Goal: Task Accomplishment & Management: Complete application form

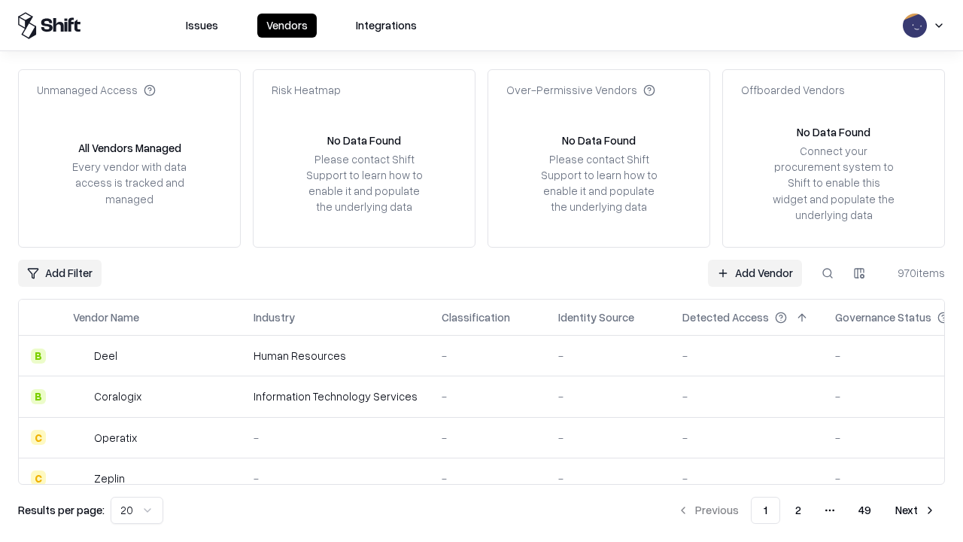
click at [755, 272] on link "Add Vendor" at bounding box center [755, 273] width 94 height 27
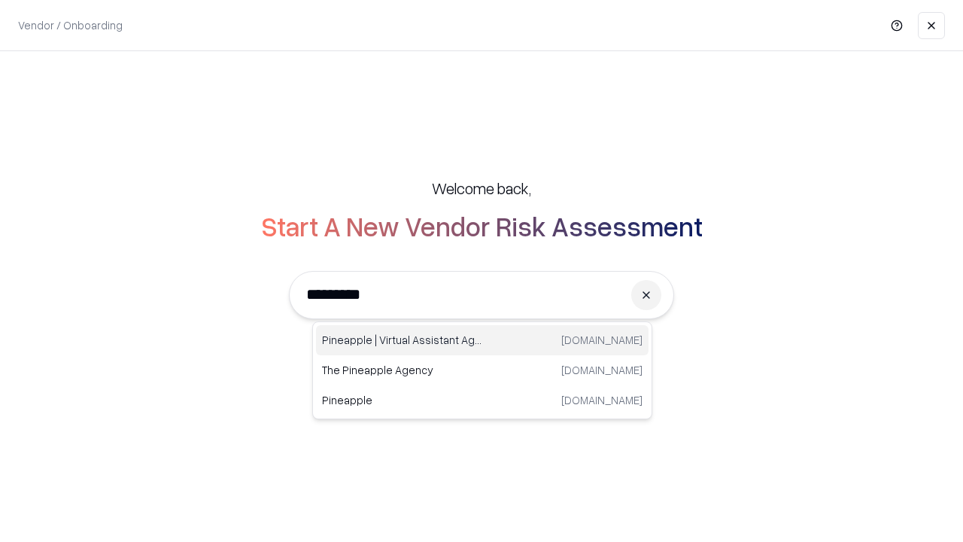
click at [482, 340] on div "Pineapple | Virtual Assistant Agency [DOMAIN_NAME]" at bounding box center [482, 340] width 333 height 30
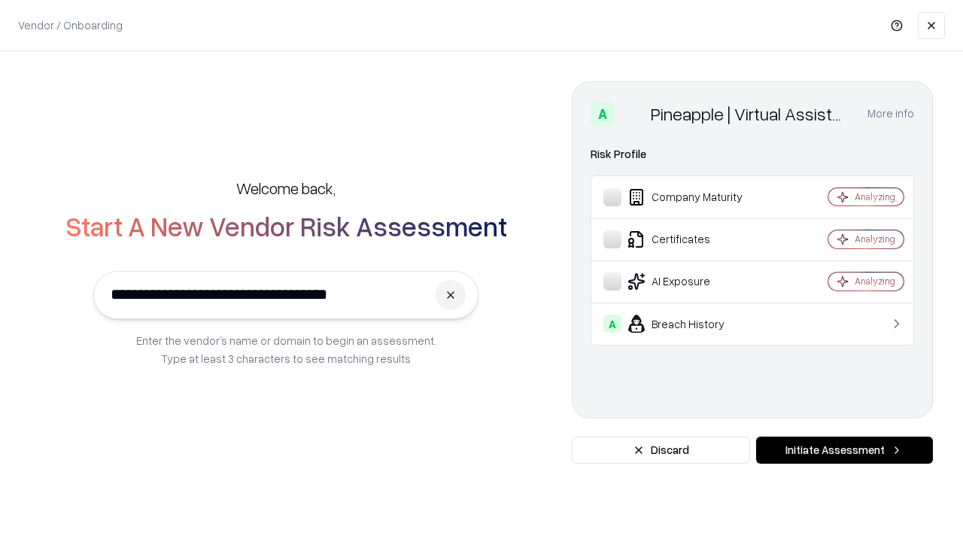
type input "**********"
click at [844, 450] on button "Initiate Assessment" at bounding box center [844, 449] width 177 height 27
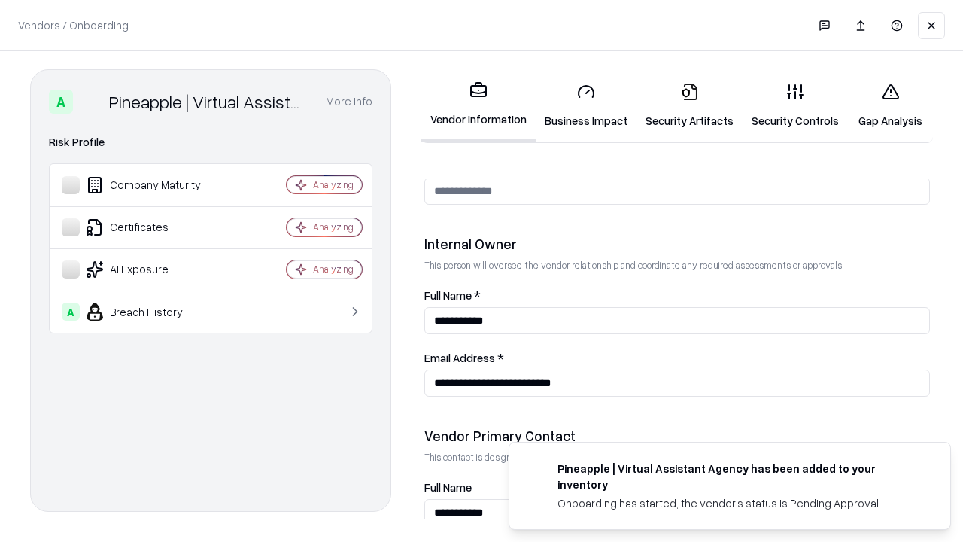
scroll to position [780, 0]
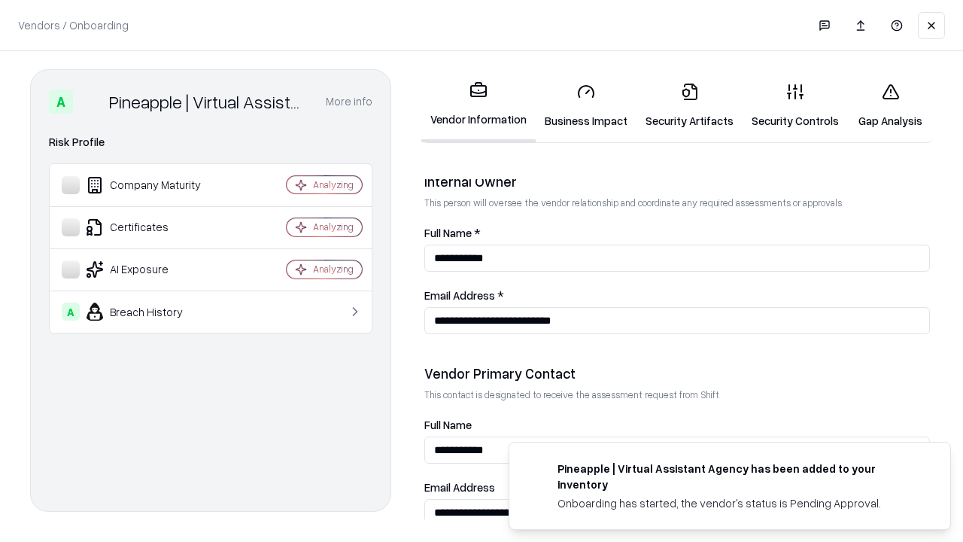
click at [586, 105] on link "Business Impact" at bounding box center [586, 106] width 101 height 70
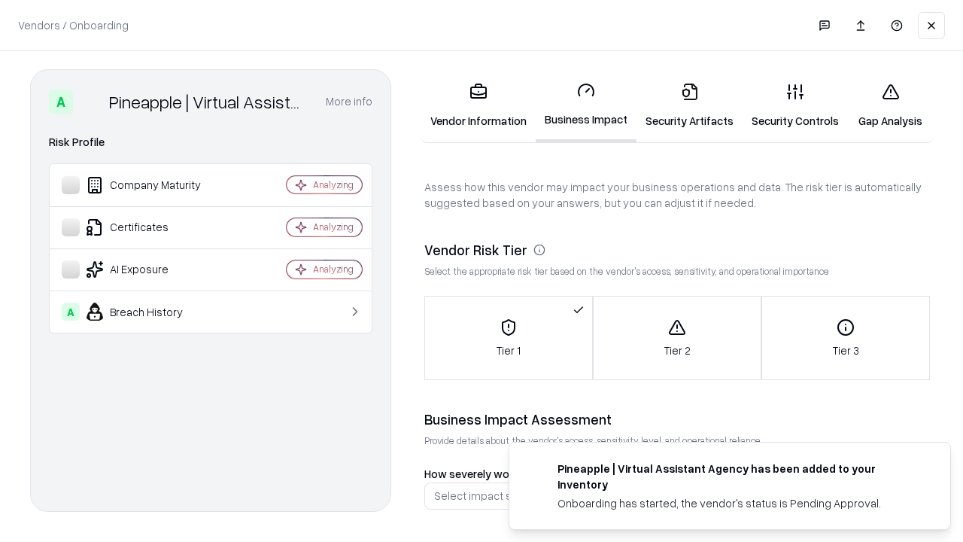
click at [689, 105] on link "Security Artifacts" at bounding box center [690, 106] width 106 height 70
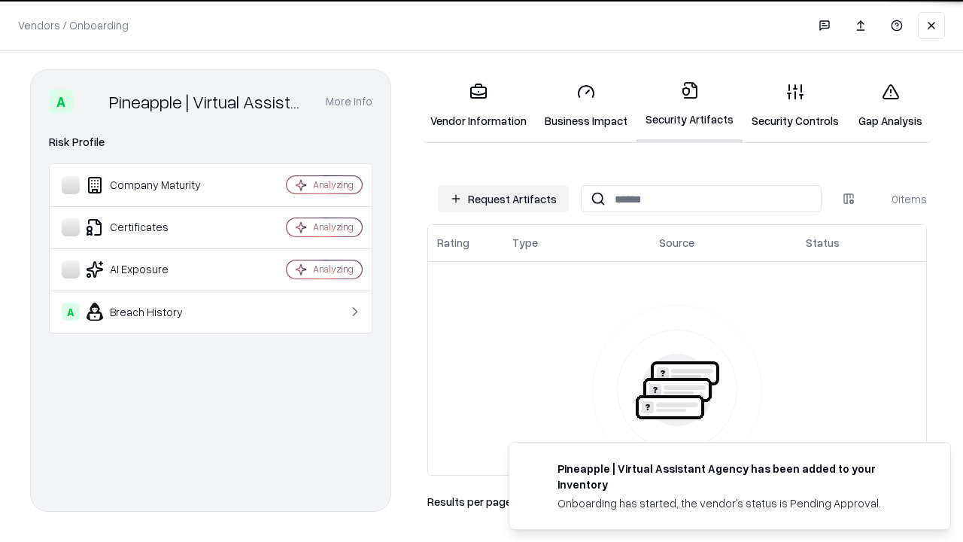
click at [503, 199] on button "Request Artifacts" at bounding box center [503, 198] width 131 height 27
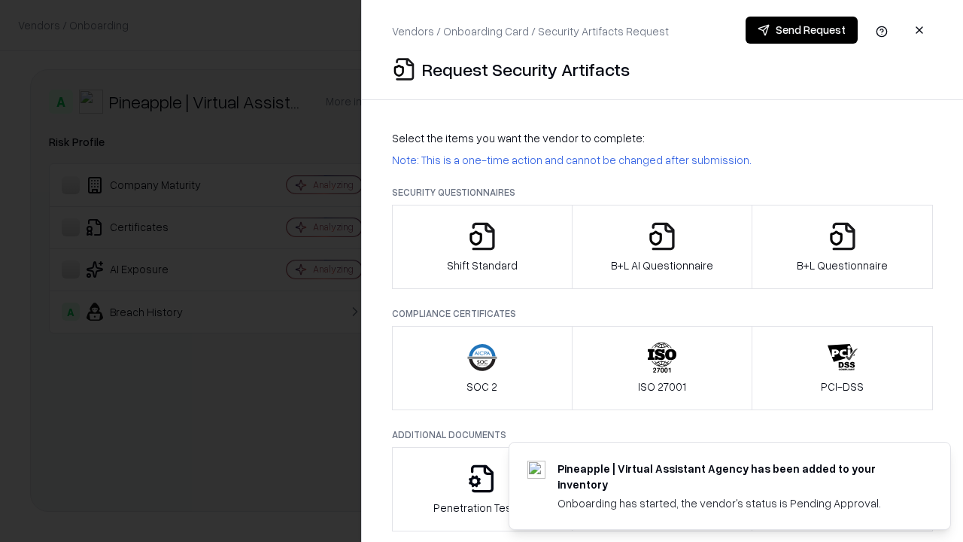
click at [482, 247] on icon "button" at bounding box center [482, 236] width 30 height 30
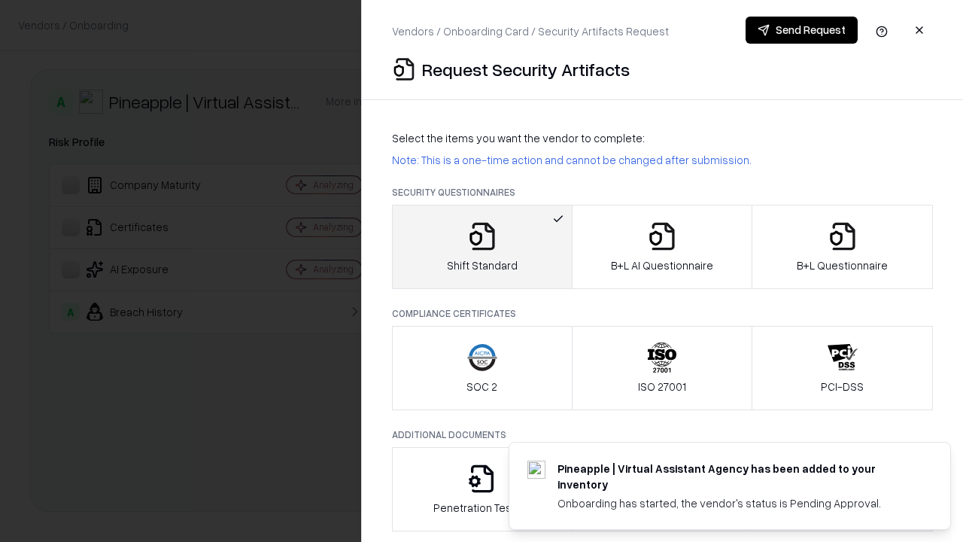
click at [801, 30] on button "Send Request" at bounding box center [802, 30] width 112 height 27
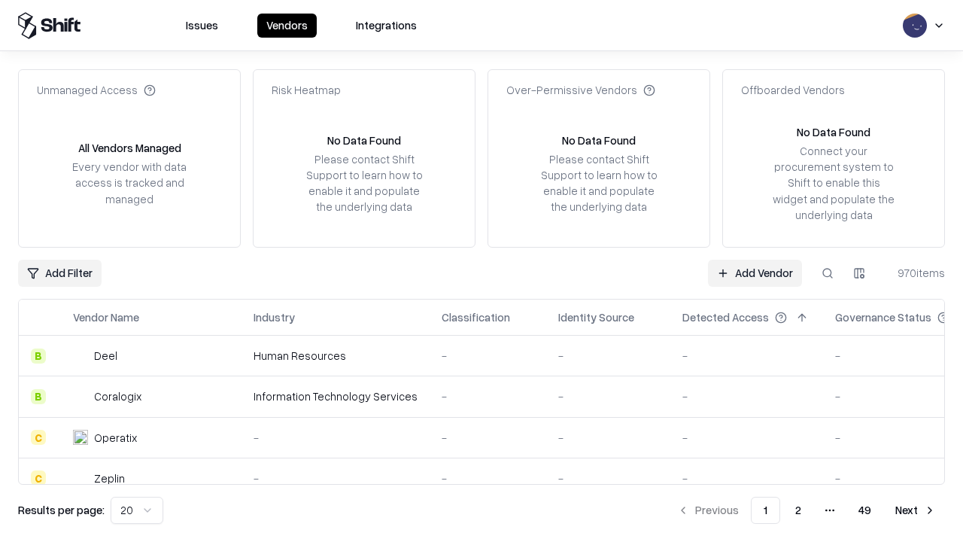
click at [828, 272] on button at bounding box center [827, 273] width 27 height 27
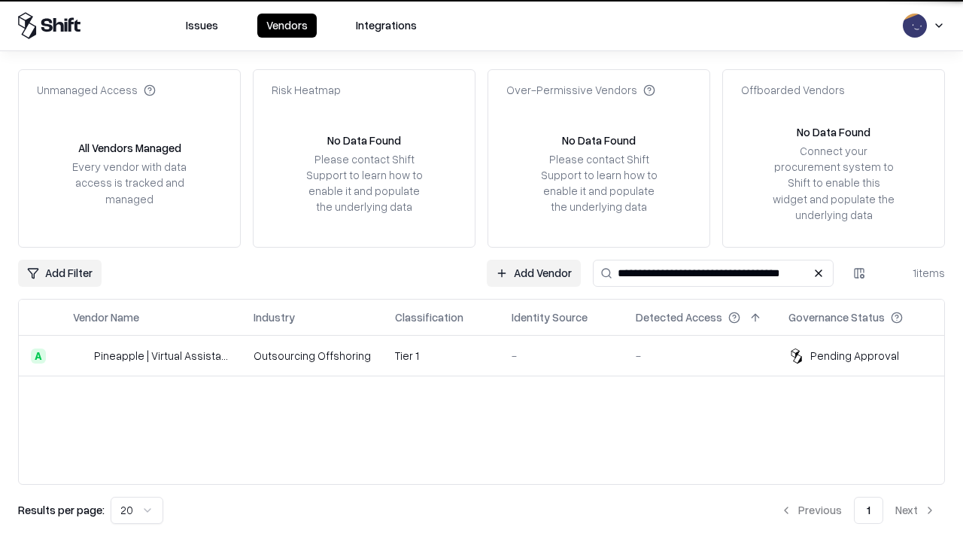
type input "**********"
click at [491, 355] on td "Tier 1" at bounding box center [441, 356] width 117 height 41
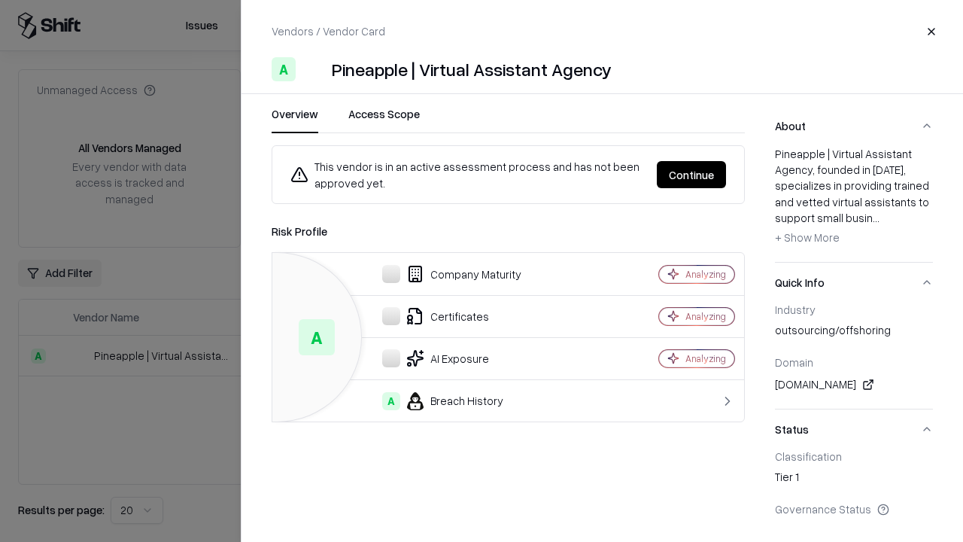
click at [692, 175] on button "Continue" at bounding box center [691, 174] width 69 height 27
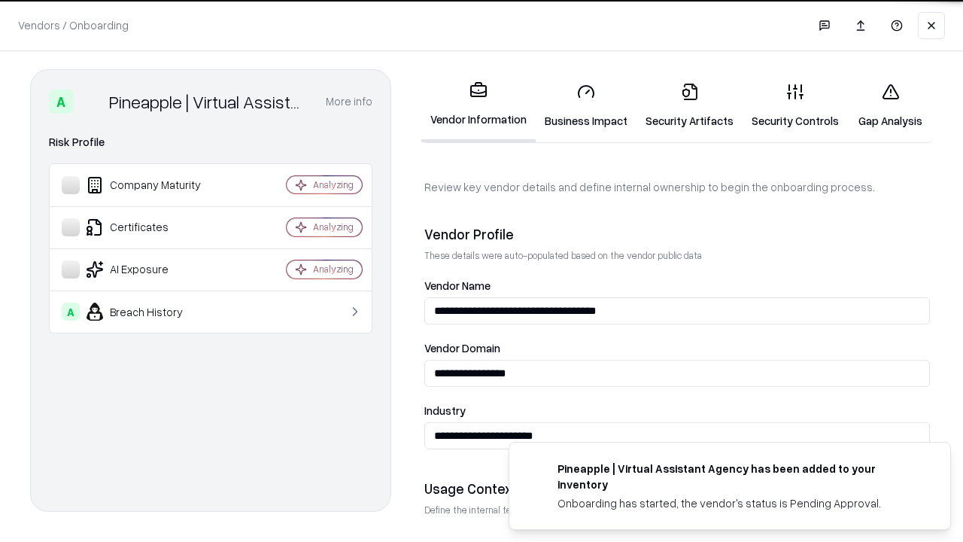
click at [689, 105] on link "Security Artifacts" at bounding box center [690, 106] width 106 height 70
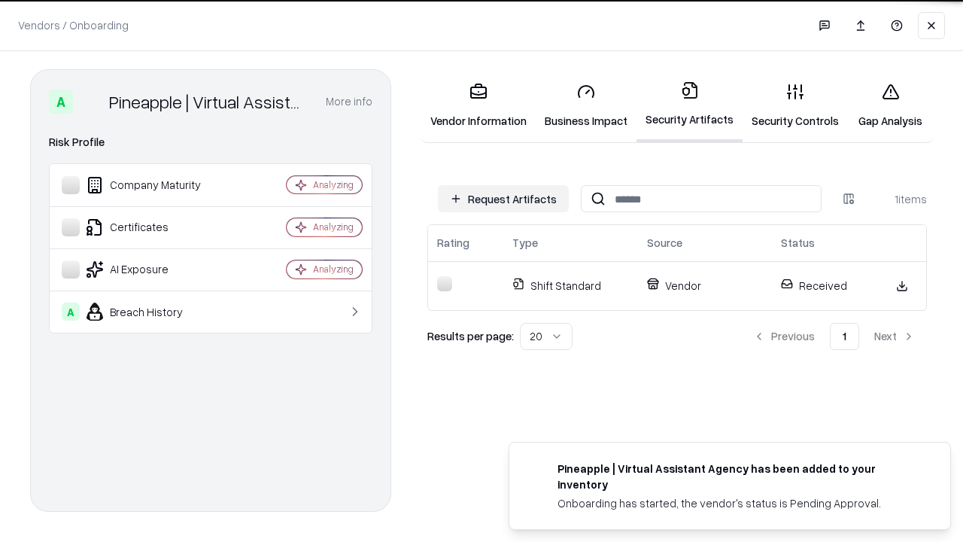
click at [795, 105] on link "Security Controls" at bounding box center [795, 106] width 105 height 70
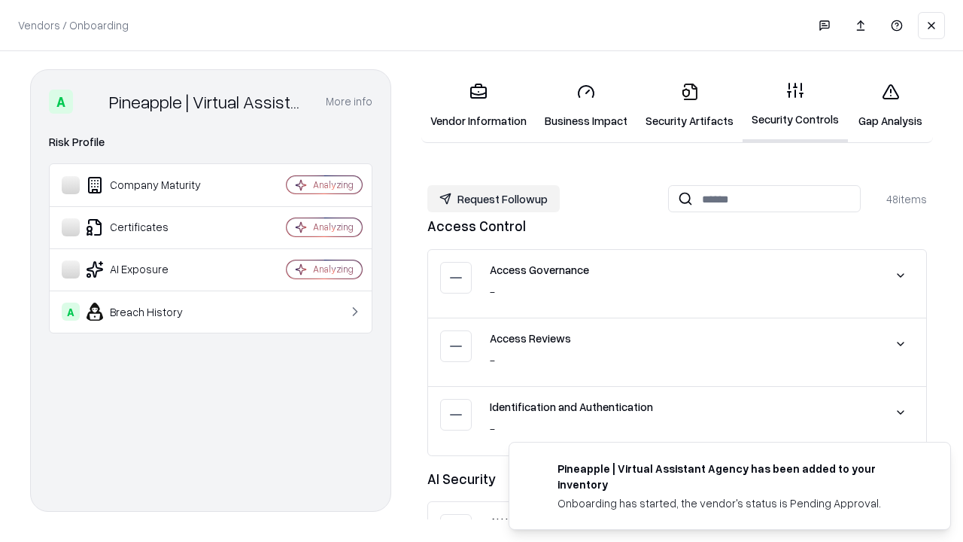
click at [494, 198] on button "Request Followup" at bounding box center [493, 198] width 132 height 27
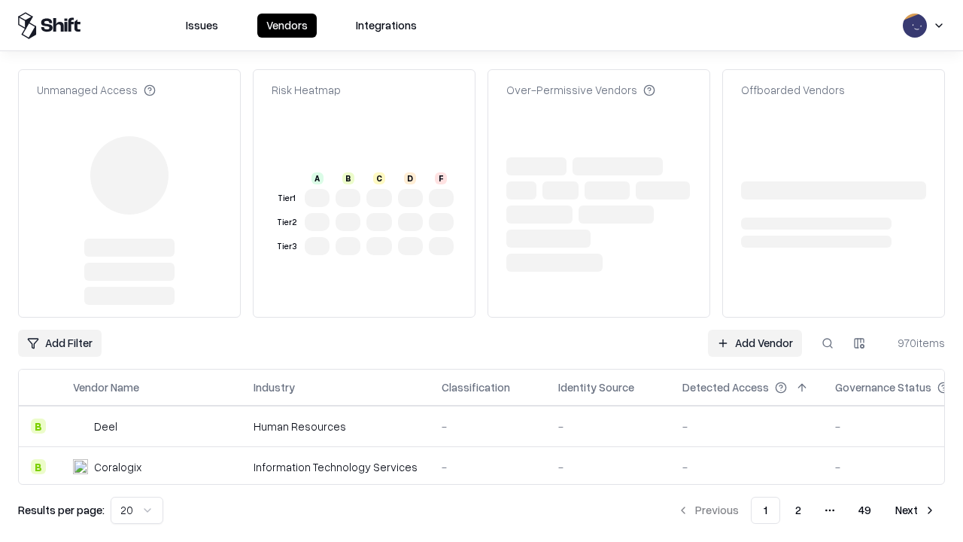
click at [755, 343] on link "Add Vendor" at bounding box center [755, 343] width 94 height 27
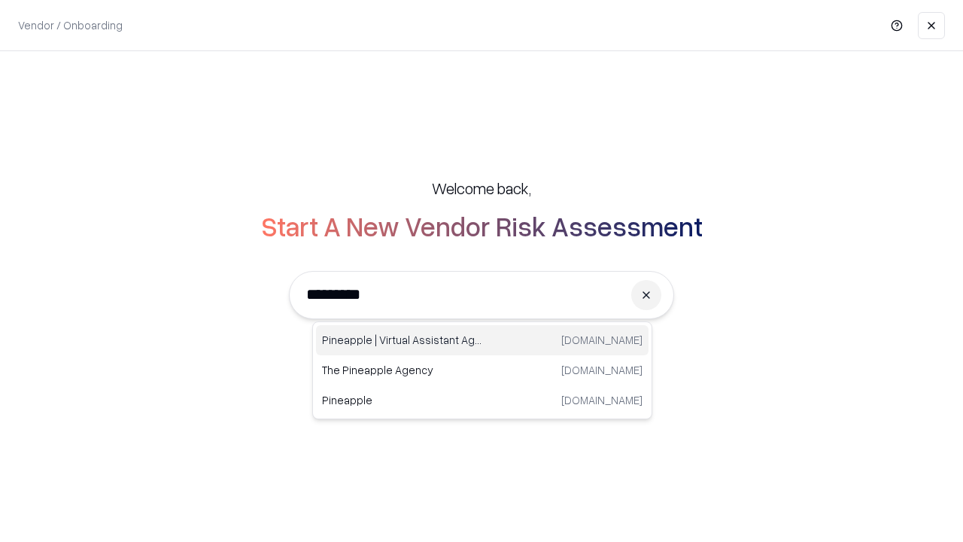
click at [482, 340] on div "Pineapple | Virtual Assistant Agency trypineapple.com" at bounding box center [482, 340] width 333 height 30
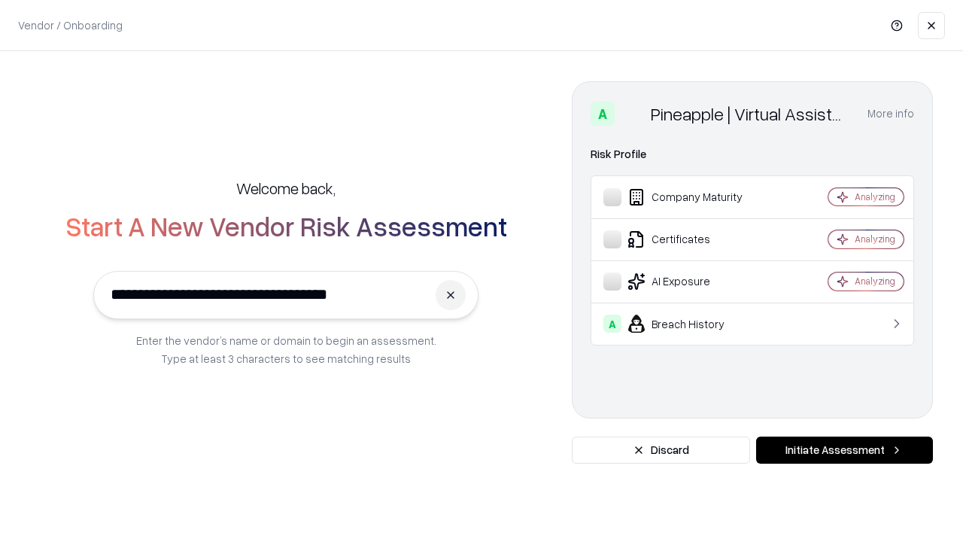
type input "**********"
click at [844, 450] on button "Initiate Assessment" at bounding box center [844, 449] width 177 height 27
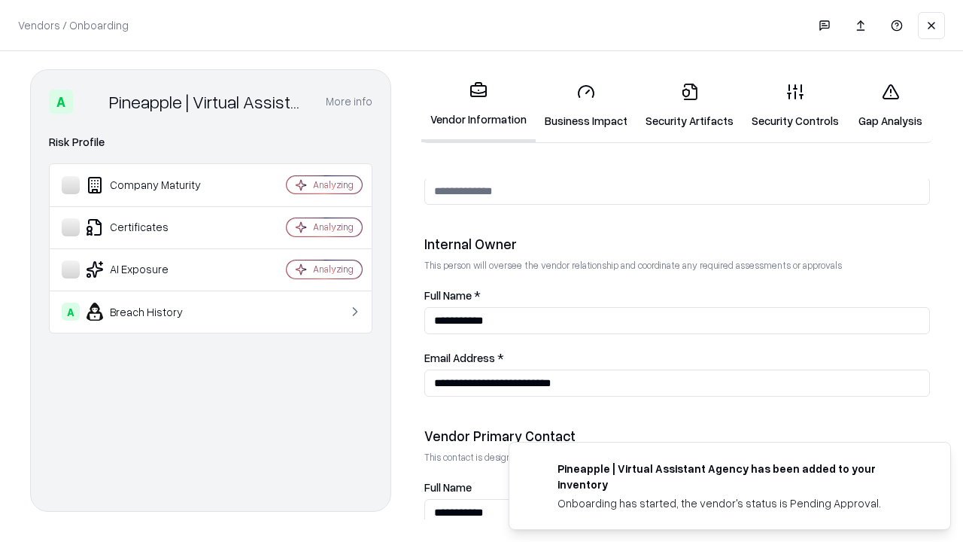
scroll to position [780, 0]
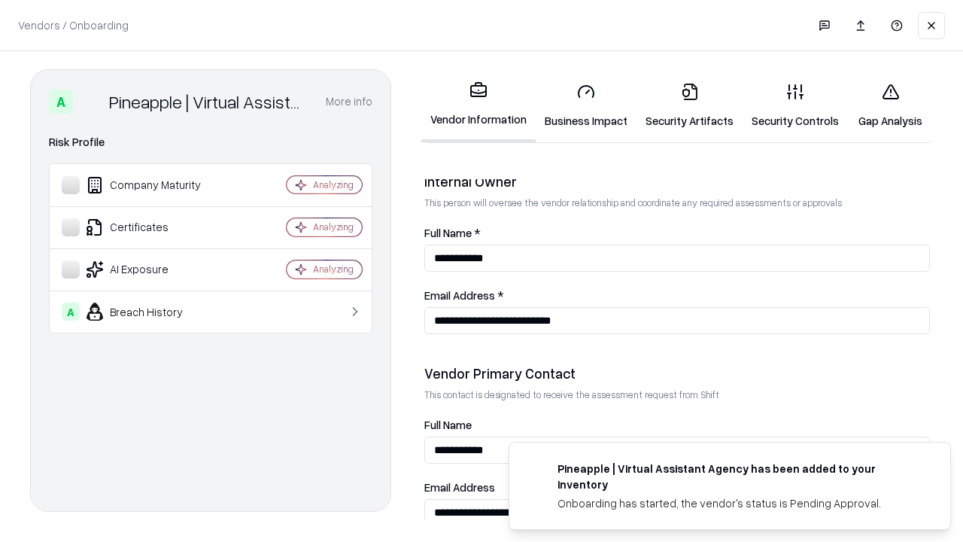
click at [890, 105] on link "Gap Analysis" at bounding box center [890, 106] width 85 height 70
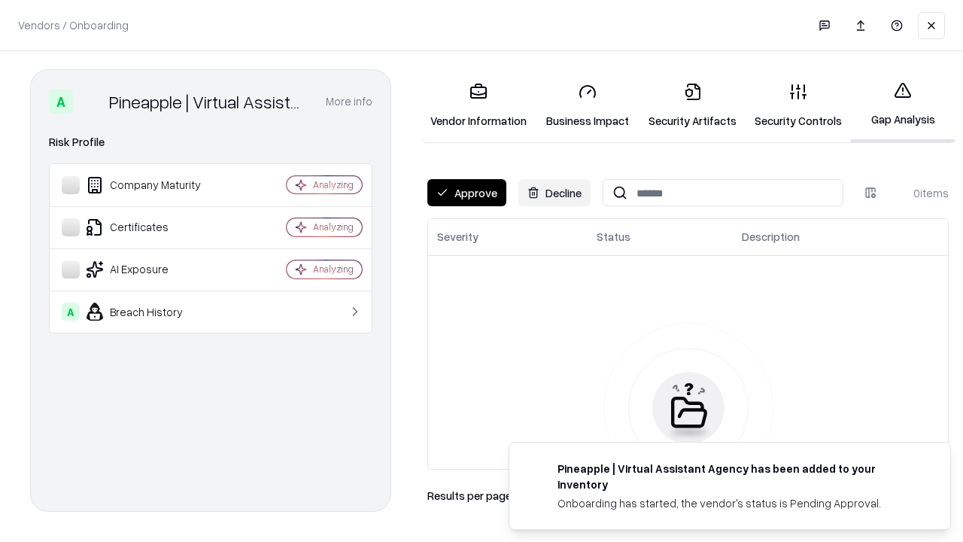
click at [467, 193] on button "Approve" at bounding box center [466, 192] width 79 height 27
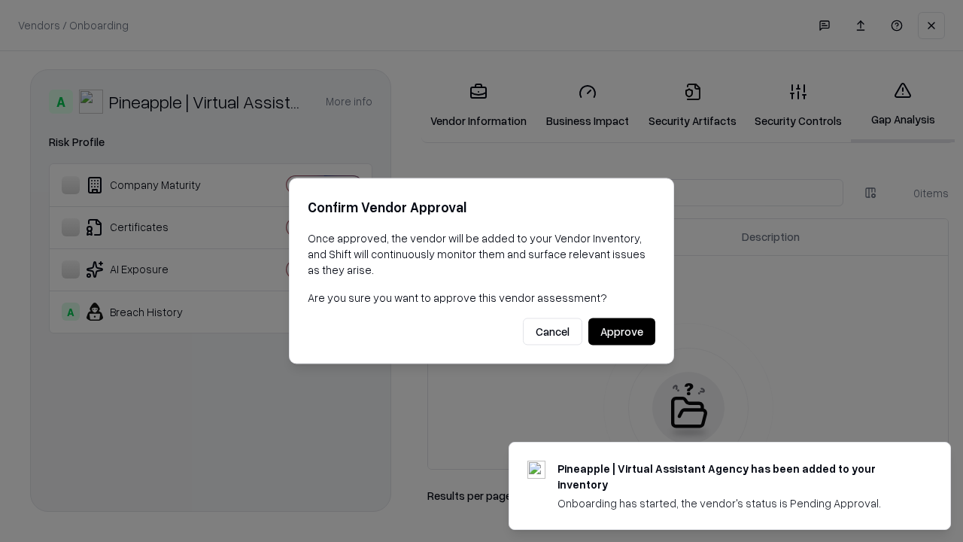
click at [622, 331] on button "Approve" at bounding box center [621, 331] width 67 height 27
